Goal: Find specific page/section: Find specific page/section

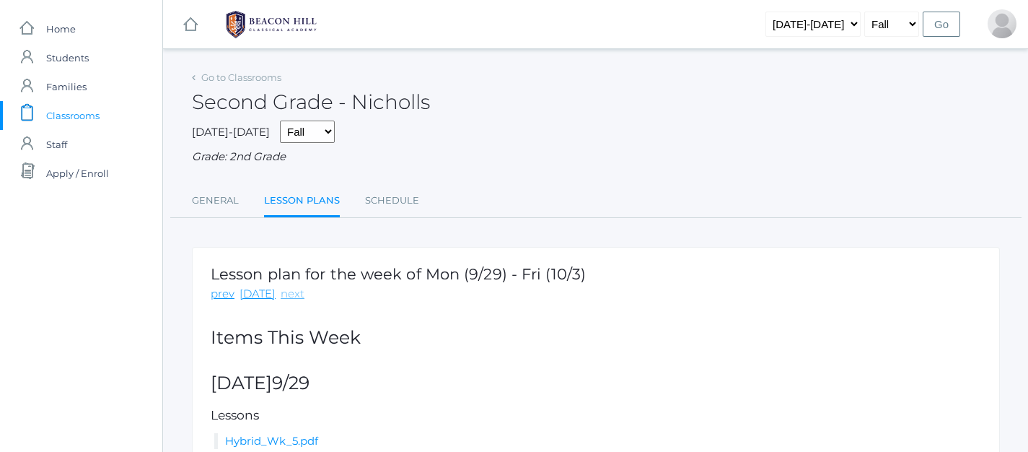
click at [282, 302] on link "next" at bounding box center [293, 294] width 24 height 17
click at [283, 294] on link "next" at bounding box center [293, 294] width 24 height 17
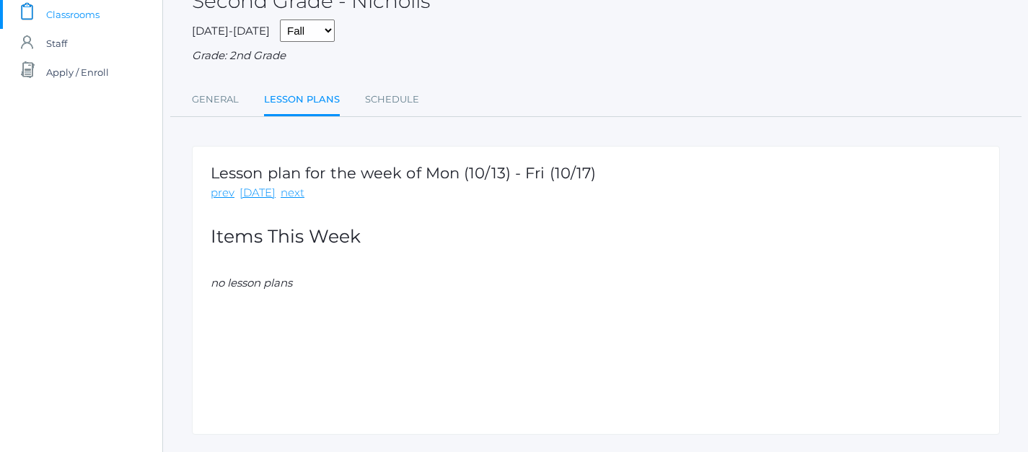
scroll to position [138, 0]
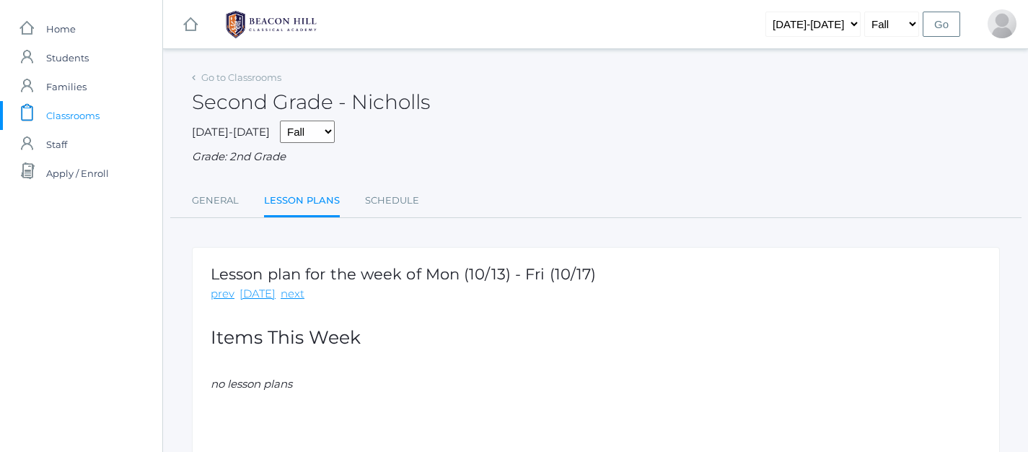
scroll to position [138, 0]
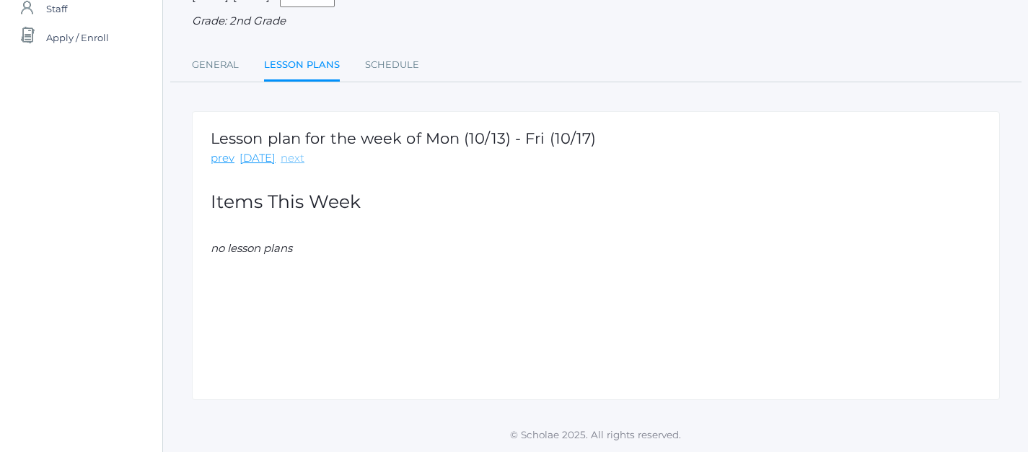
click at [289, 155] on link "next" at bounding box center [293, 158] width 24 height 17
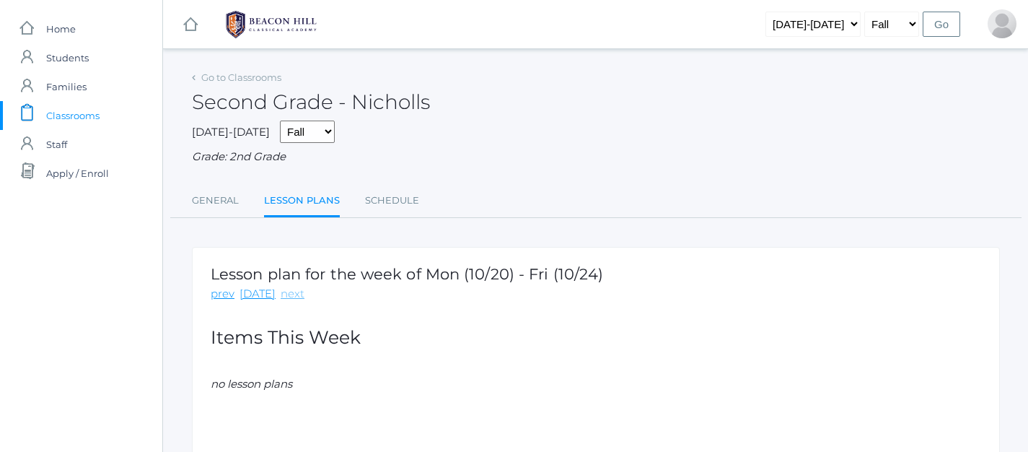
click at [286, 288] on link "next" at bounding box center [293, 294] width 24 height 17
click at [219, 299] on link "prev" at bounding box center [223, 294] width 24 height 17
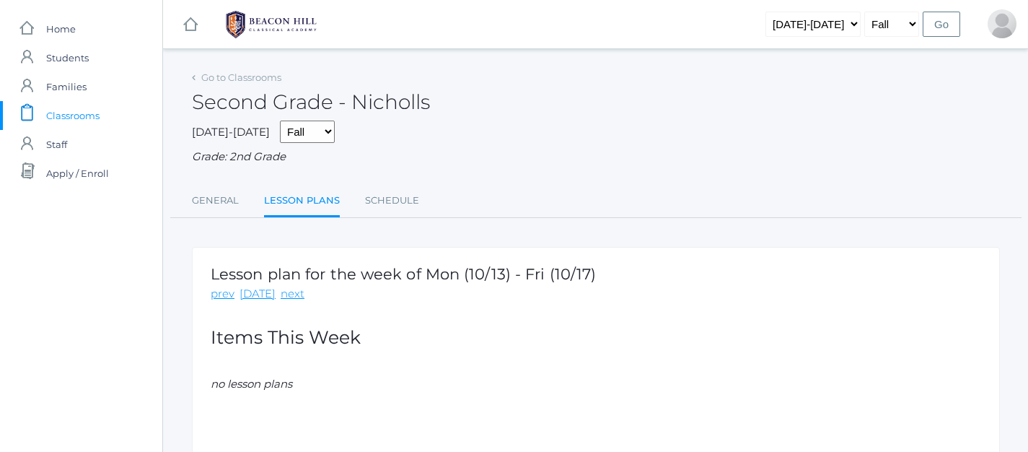
click at [219, 299] on link "prev" at bounding box center [223, 294] width 24 height 17
